Goal: Task Accomplishment & Management: Use online tool/utility

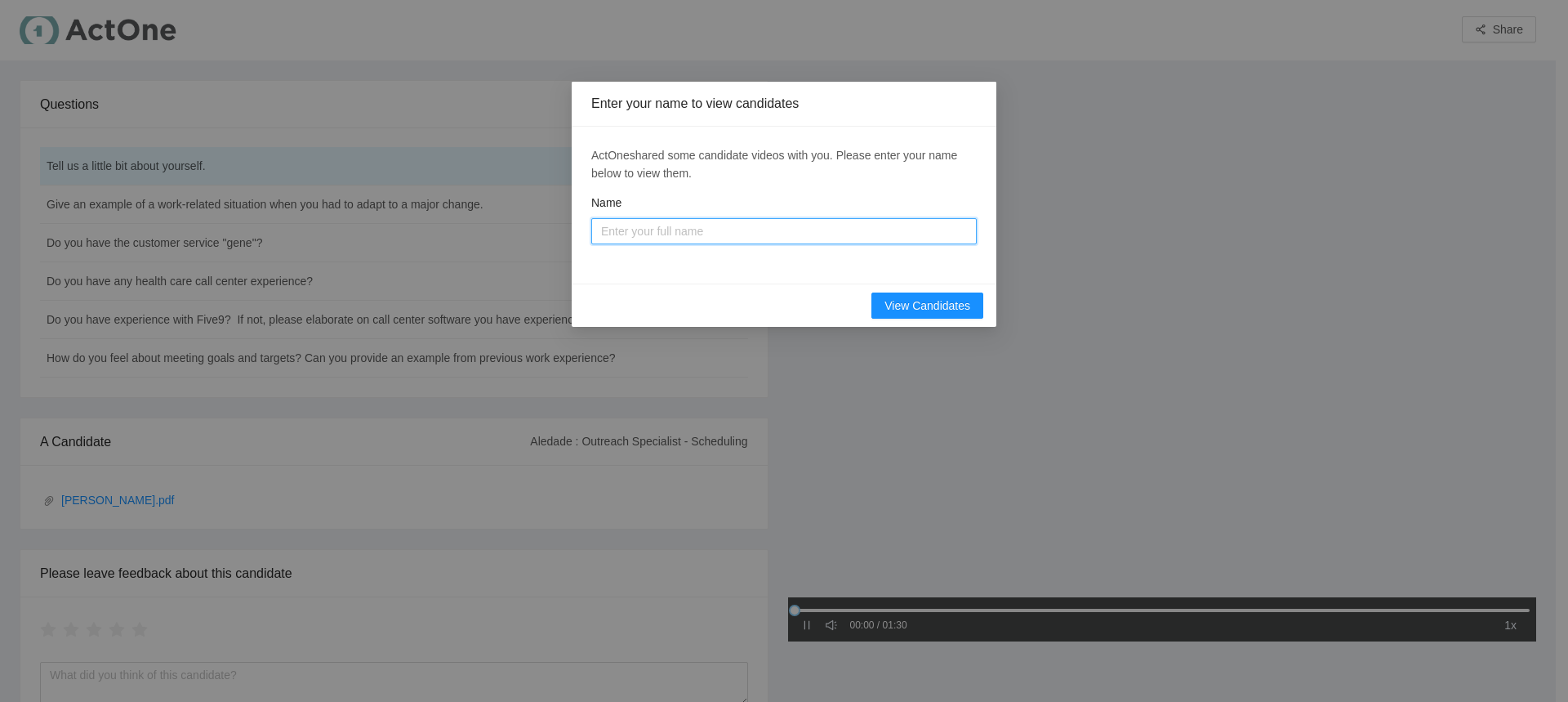
click at [832, 230] on input "Name" at bounding box center [783, 231] width 385 height 26
type input "[PERSON_NAME]"
click at [929, 304] on span "View Candidates" at bounding box center [927, 306] width 85 height 18
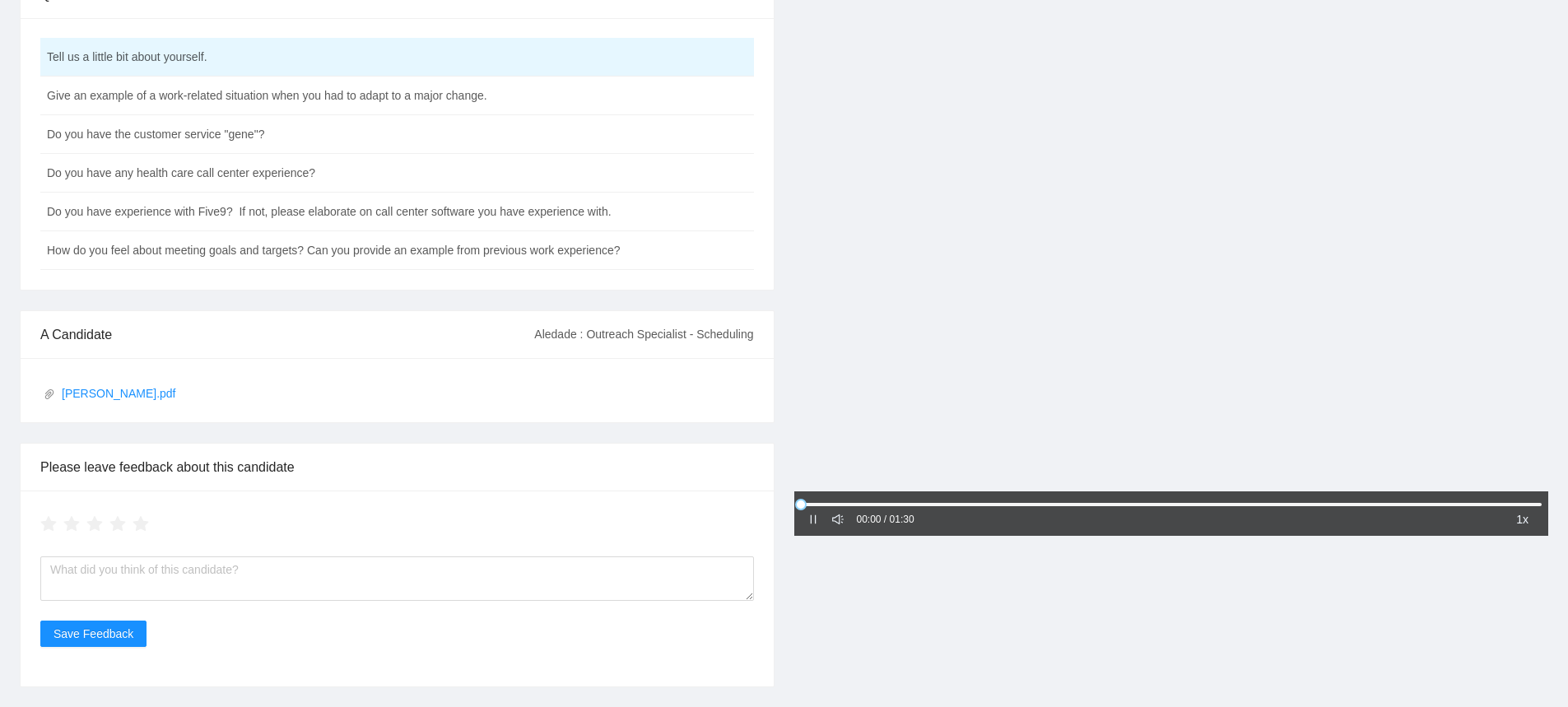
scroll to position [29, 0]
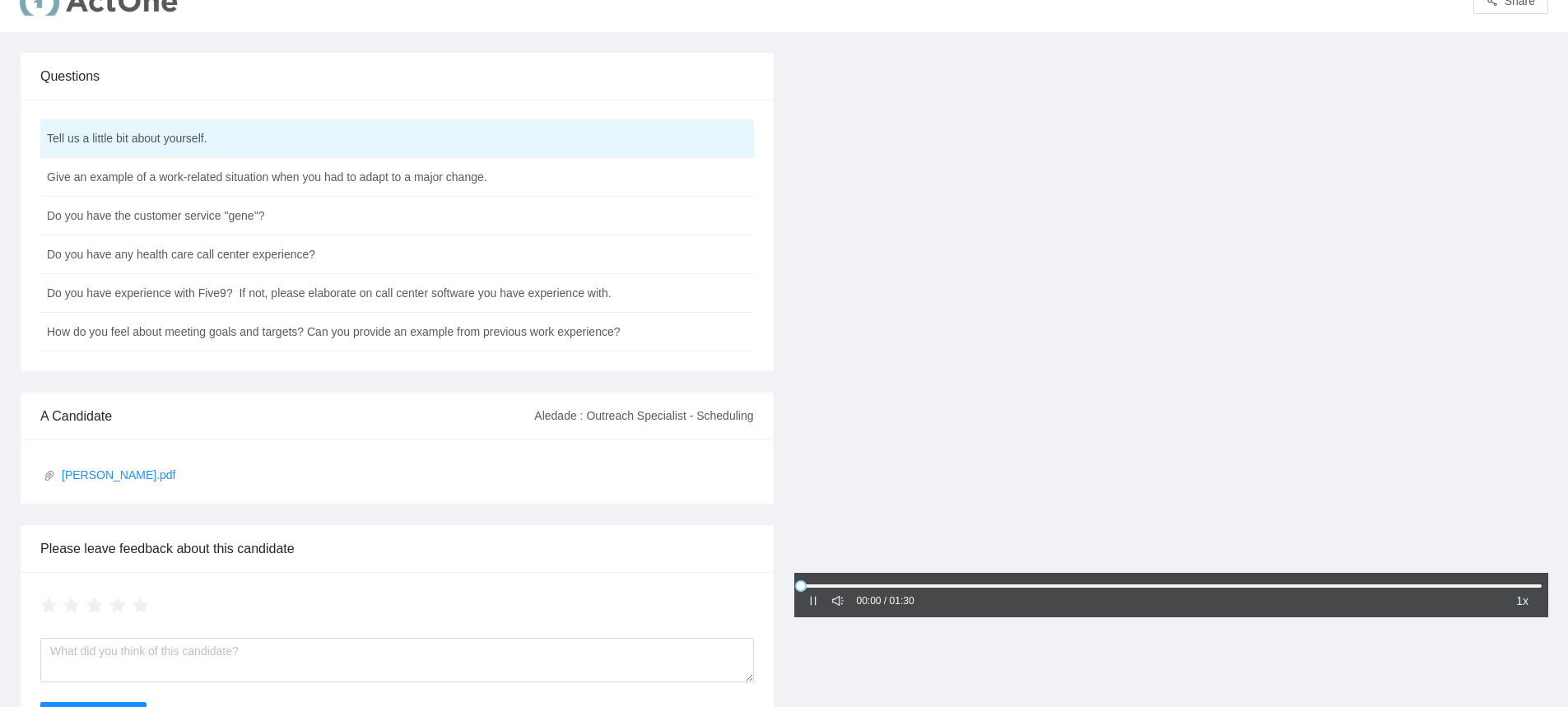
click at [1127, 408] on div at bounding box center [1171, 314] width 755 height 524
click at [818, 604] on icon "caret-right" at bounding box center [813, 600] width 12 height 12
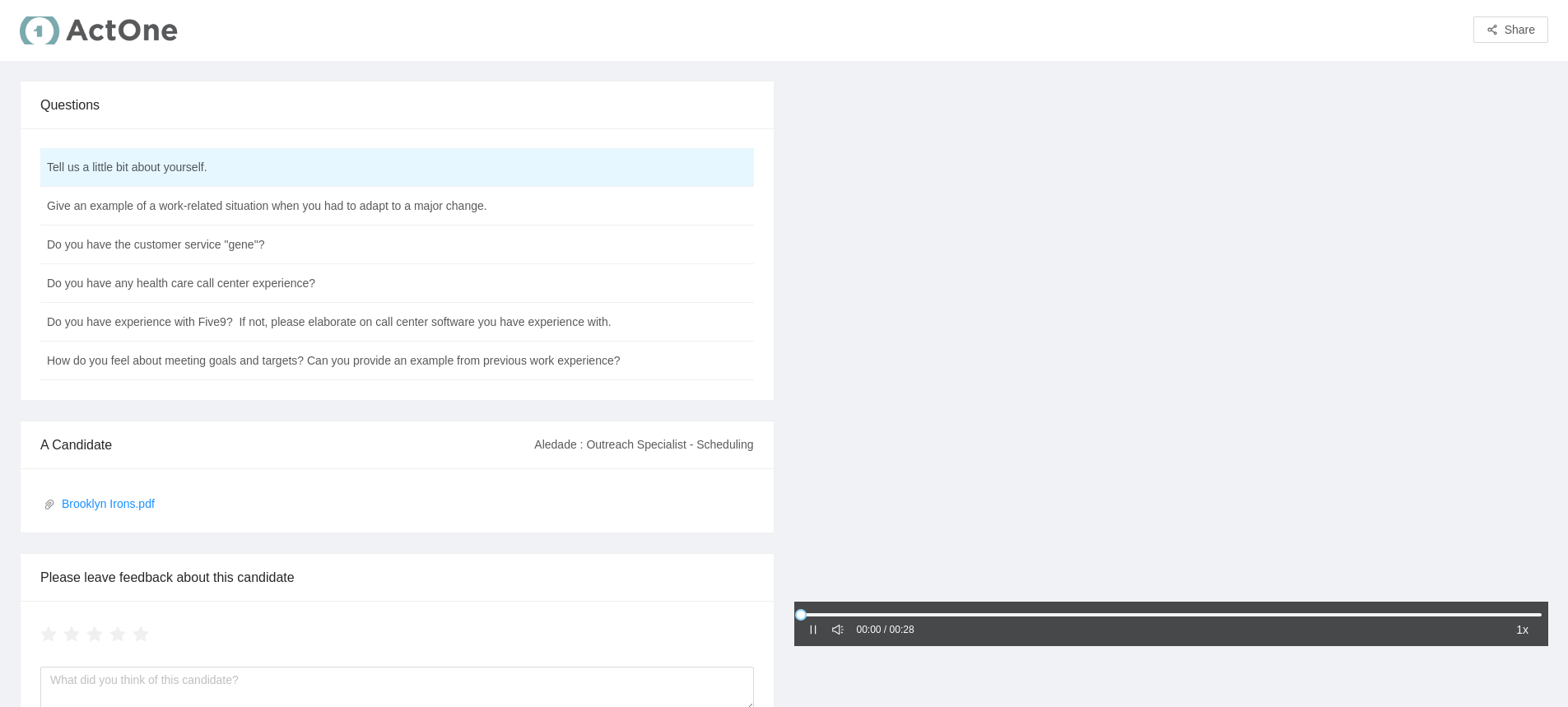
click at [814, 632] on icon "pause" at bounding box center [813, 629] width 12 height 12
click at [812, 629] on icon "caret-right" at bounding box center [813, 629] width 5 height 8
click at [147, 506] on link "Brooklyn Irons.pdf" at bounding box center [394, 503] width 701 height 18
click at [126, 501] on link "Rogeria Cloud.pdf" at bounding box center [394, 503] width 701 height 18
